Goal: Task Accomplishment & Management: Manage account settings

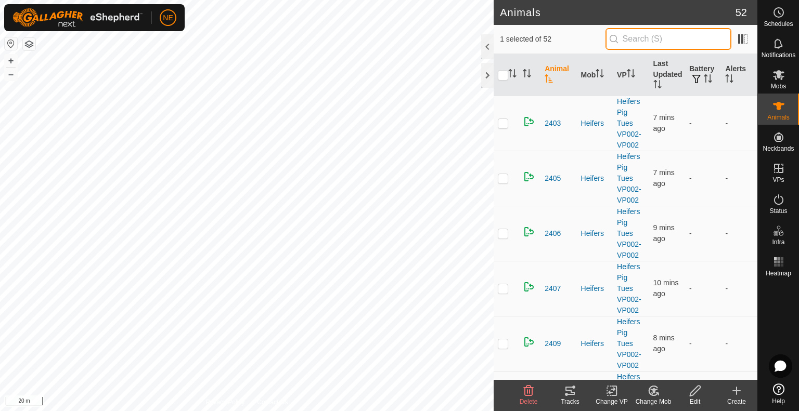
click at [645, 37] on input "text" at bounding box center [668, 39] width 126 height 22
type input "u11"
checkbox input "true"
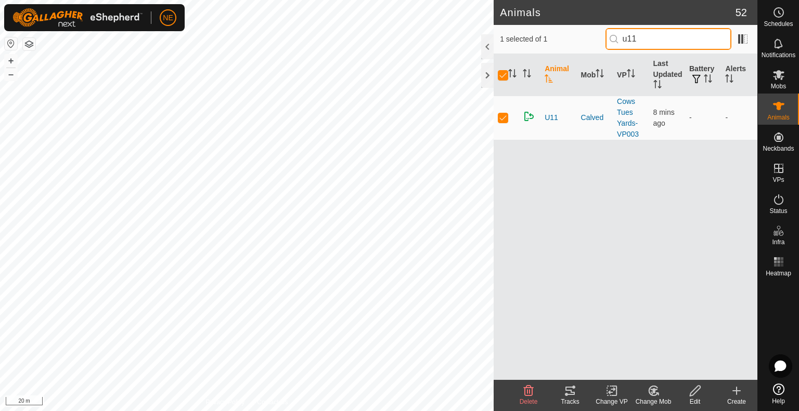
type input "u11"
click at [653, 390] on icon at bounding box center [653, 390] width 7 height 5
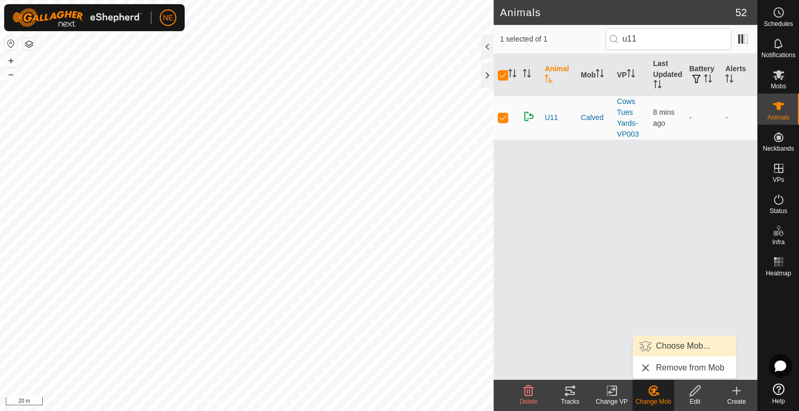
click at [665, 350] on link "Choose Mob..." at bounding box center [684, 346] width 103 height 21
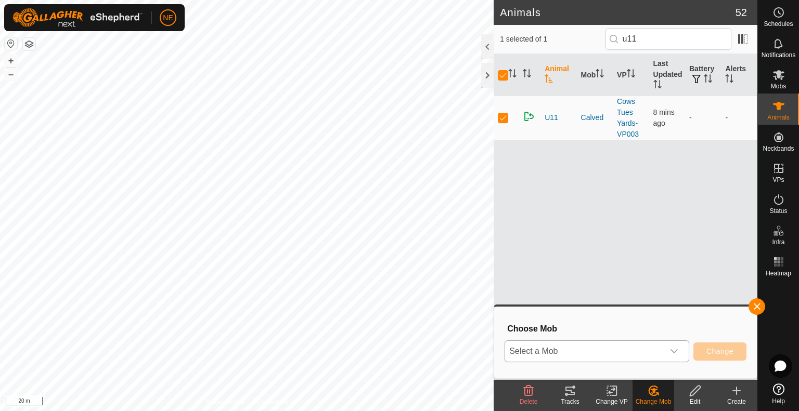
click at [678, 350] on div "dropdown trigger" at bounding box center [673, 351] width 21 height 21
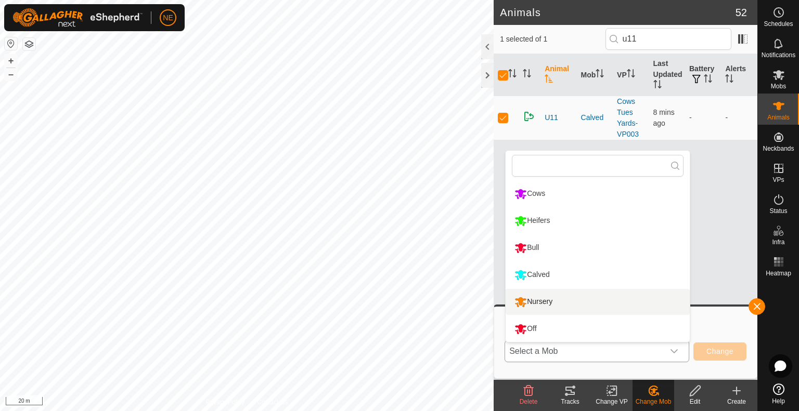
click at [592, 304] on li "Nursery" at bounding box center [597, 302] width 184 height 26
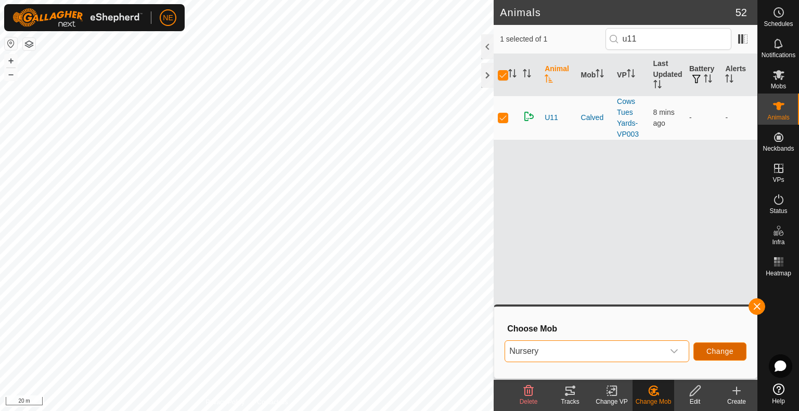
click at [712, 353] on span "Change" at bounding box center [719, 351] width 27 height 8
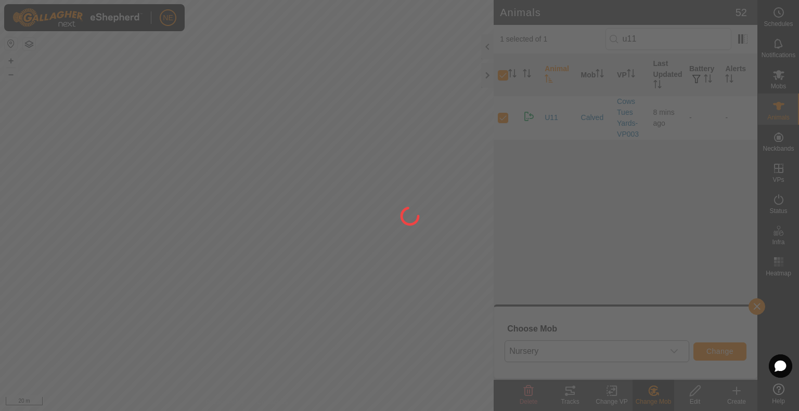
checkbox input "false"
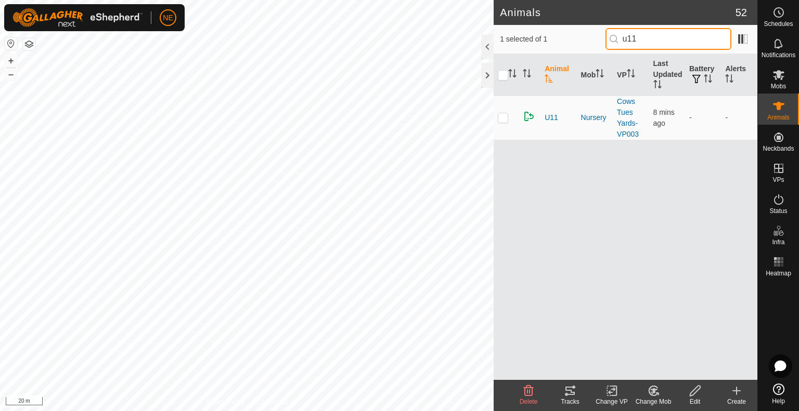
click at [643, 43] on input "u11" at bounding box center [668, 39] width 126 height 22
type input "u"
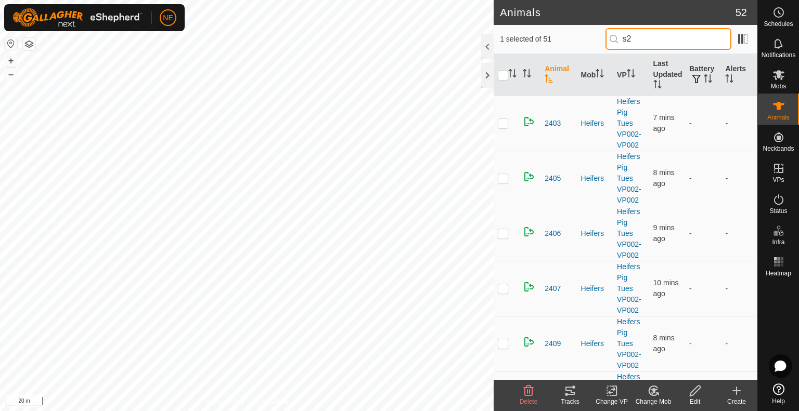
type input "s22"
checkbox input "true"
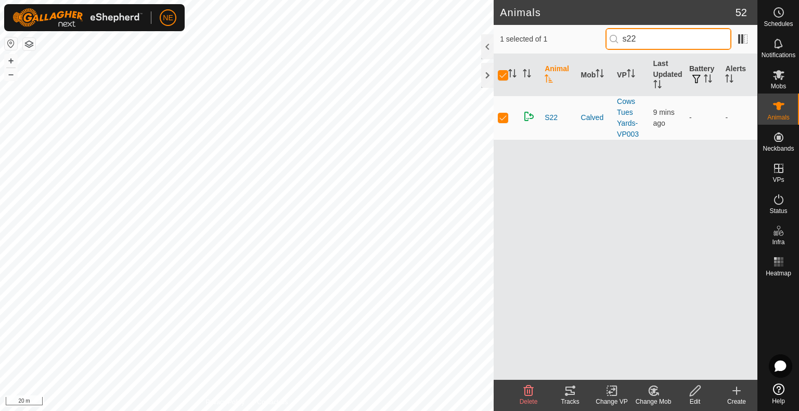
type input "s22"
click at [648, 395] on icon at bounding box center [653, 391] width 13 height 12
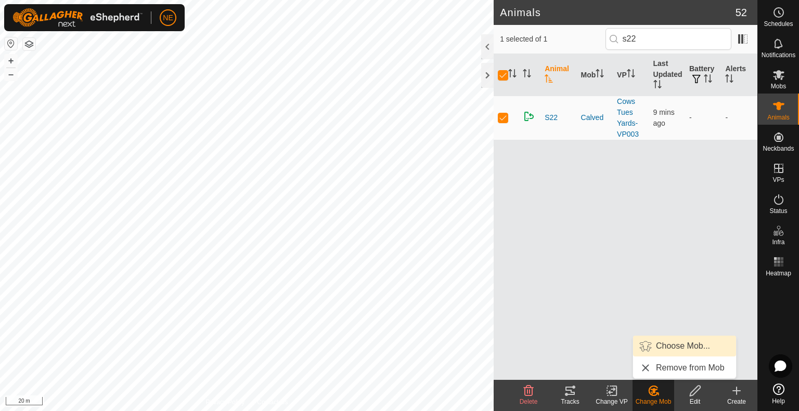
click at [655, 342] on link "Choose Mob..." at bounding box center [684, 346] width 103 height 21
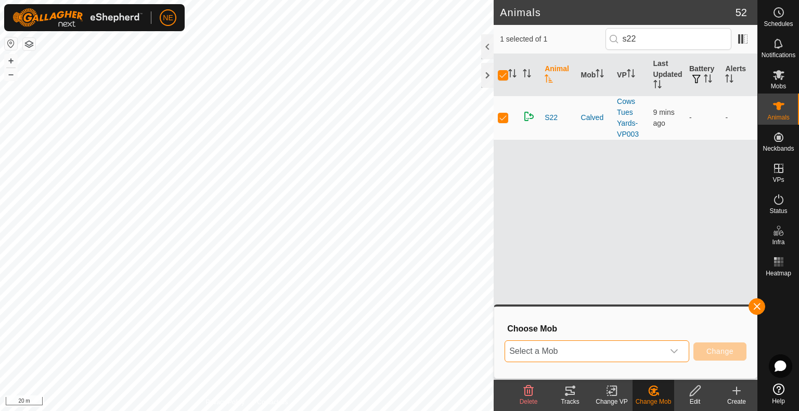
click at [619, 349] on span "Select a Mob" at bounding box center [584, 351] width 159 height 21
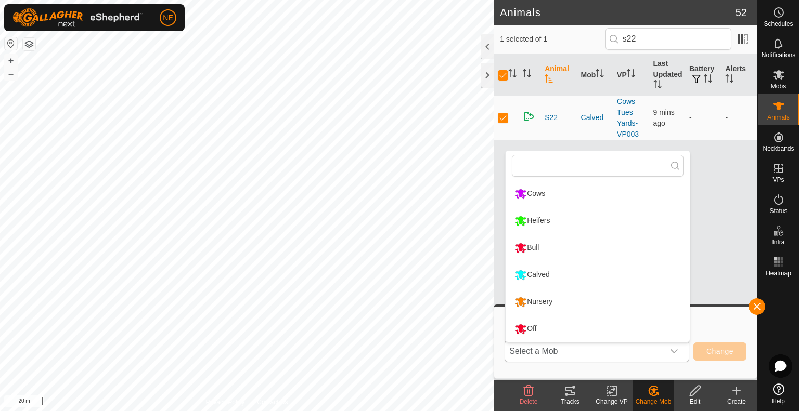
click at [584, 301] on li "Nursery" at bounding box center [597, 302] width 184 height 26
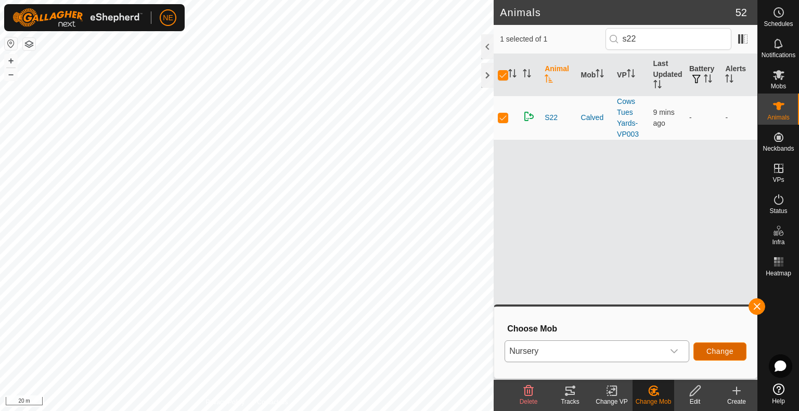
click at [729, 348] on span "Change" at bounding box center [719, 351] width 27 height 8
checkbox input "false"
